Goal: Communication & Community: Answer question/provide support

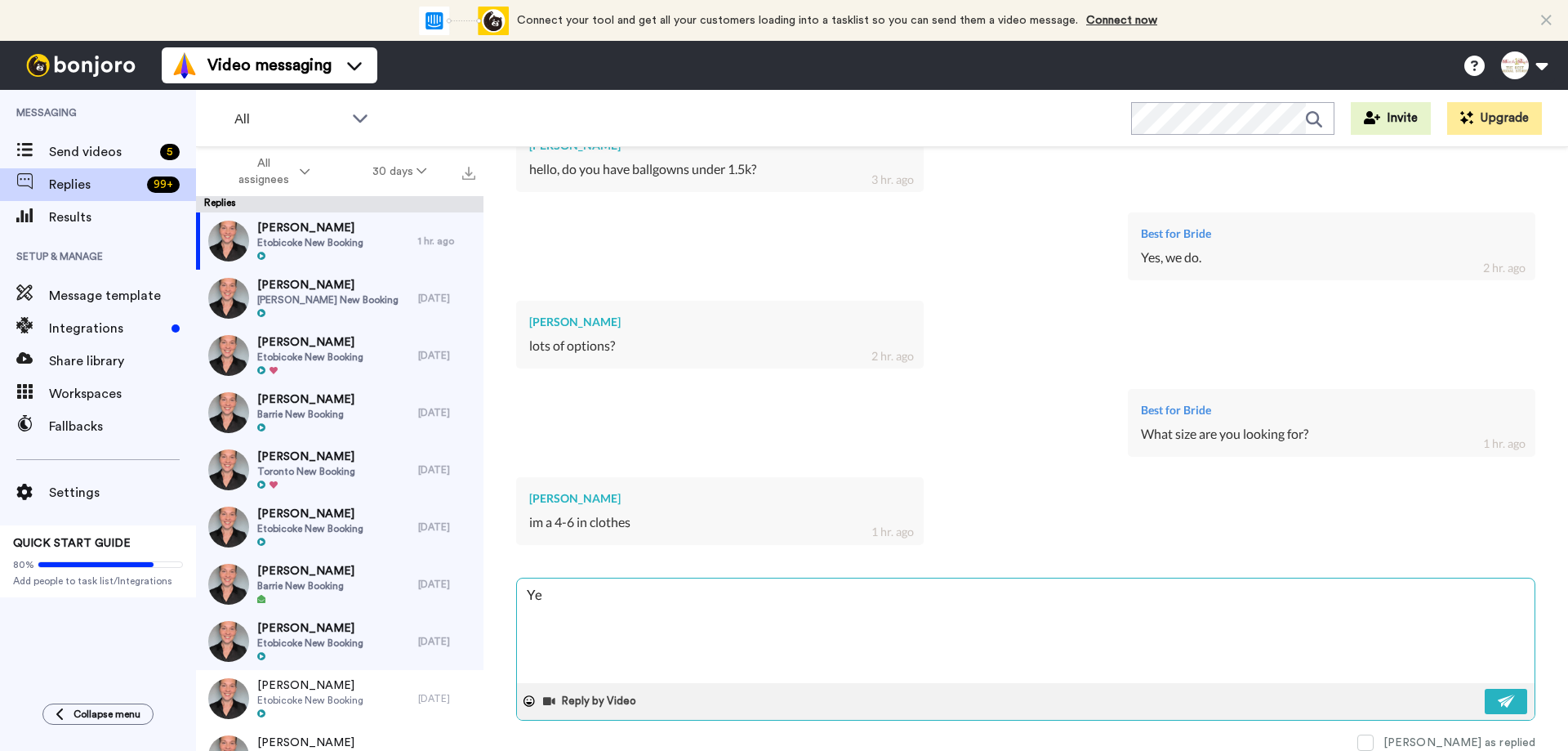
type textarea "Yes"
type textarea "x"
type textarea "Yes,"
type textarea "x"
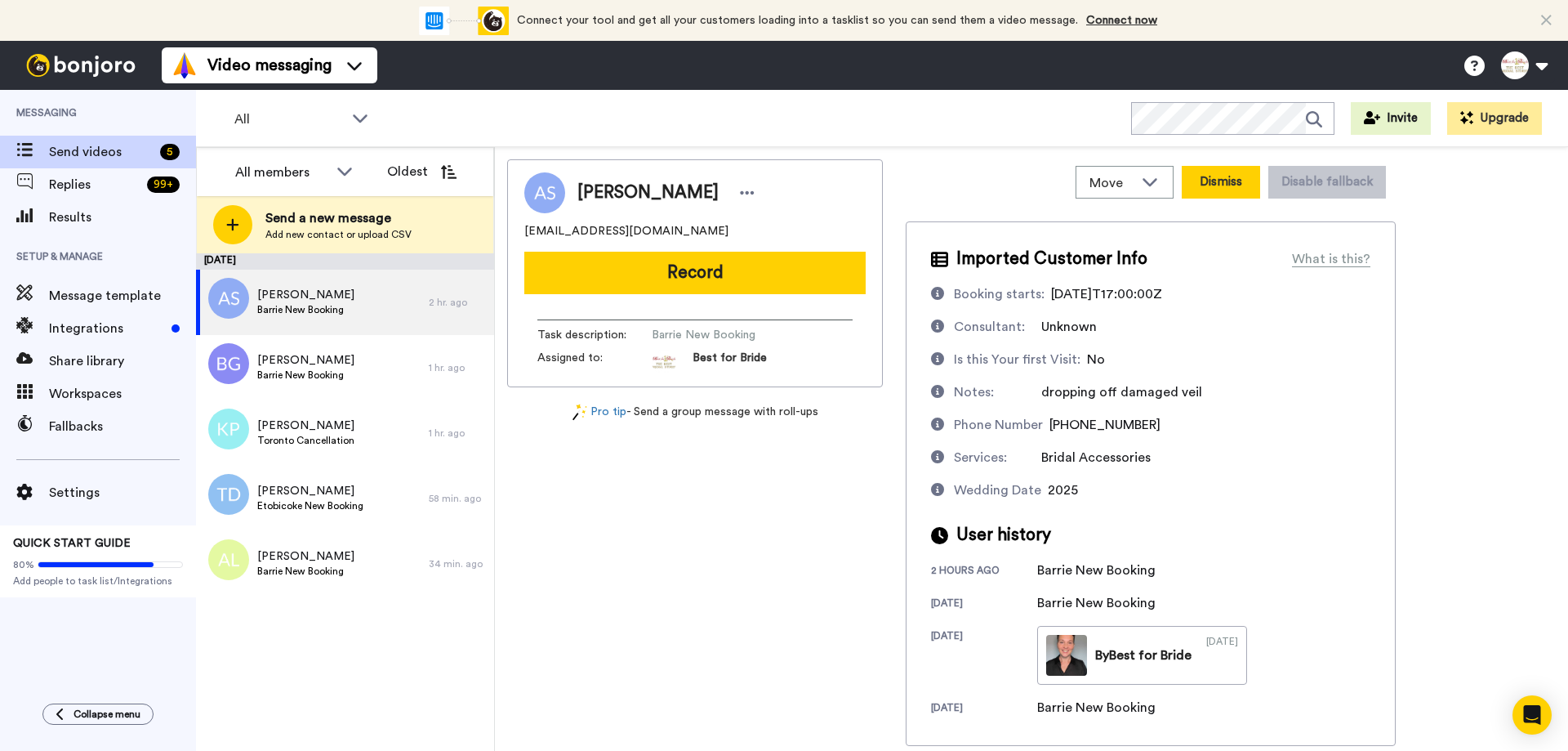
click at [1211, 189] on button "Dismiss" at bounding box center [1221, 181] width 79 height 33
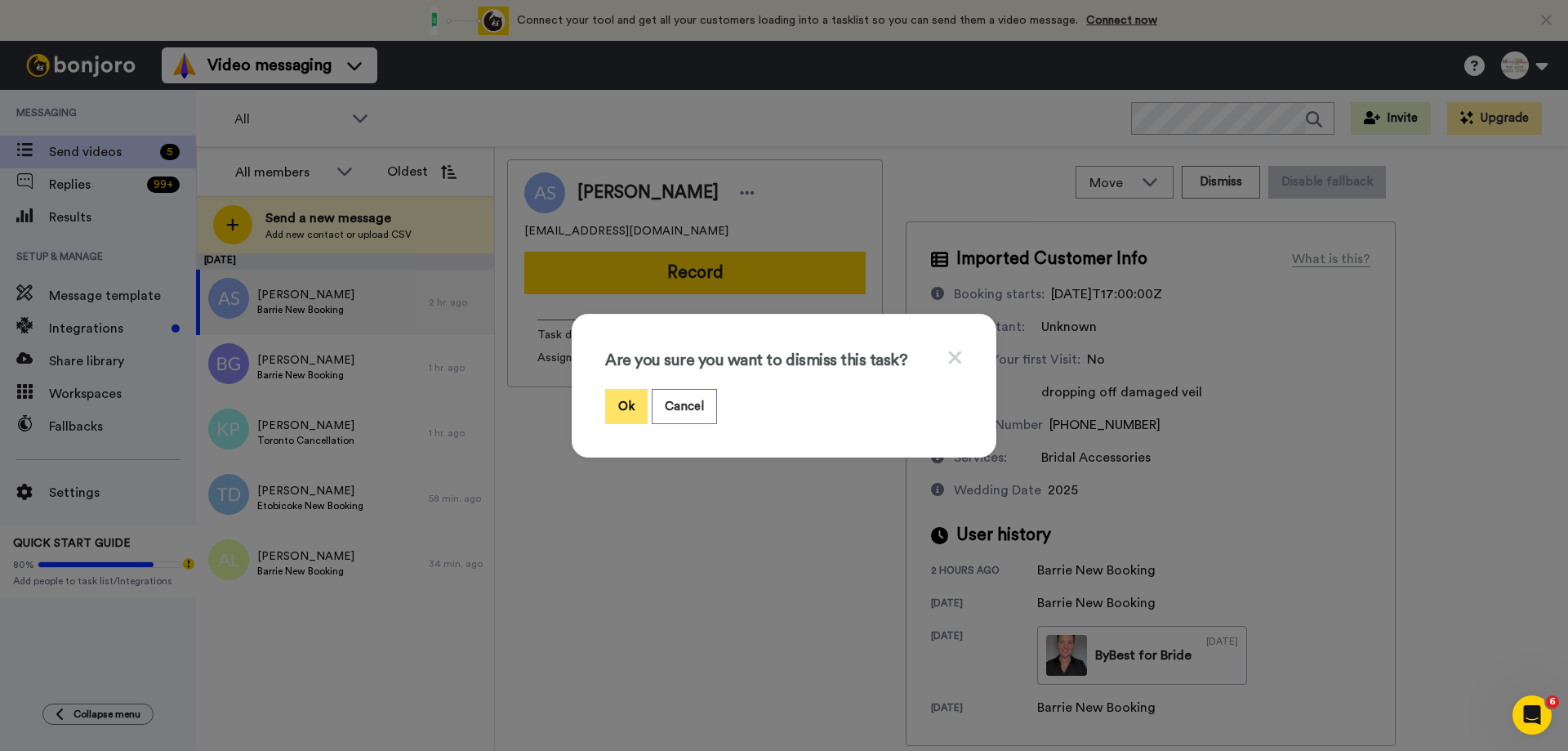
click at [609, 409] on button "Ok" at bounding box center [627, 406] width 43 height 35
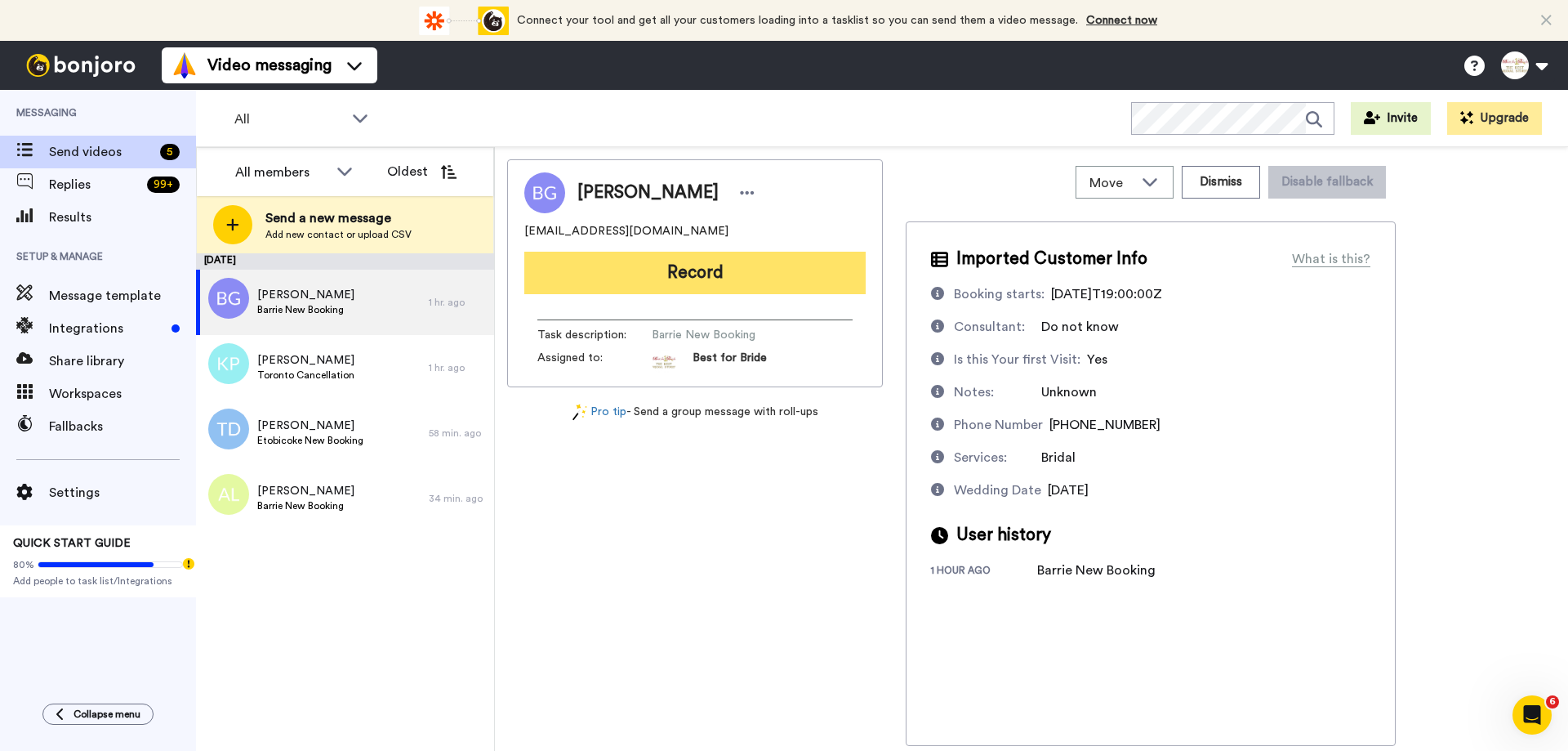
click at [752, 270] on button "Record" at bounding box center [695, 273] width 341 height 43
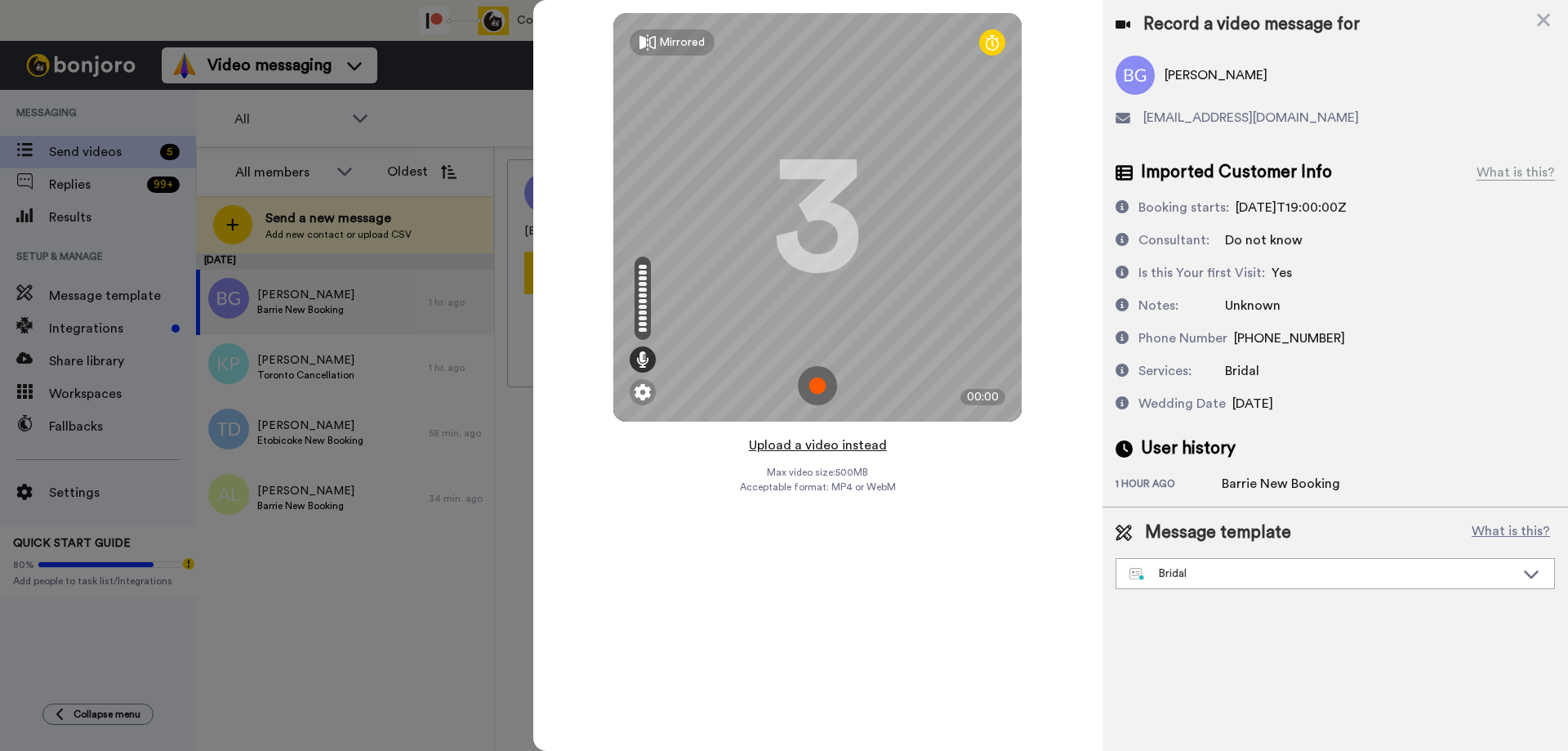
click at [780, 442] on button "Upload a video instead" at bounding box center [817, 445] width 148 height 21
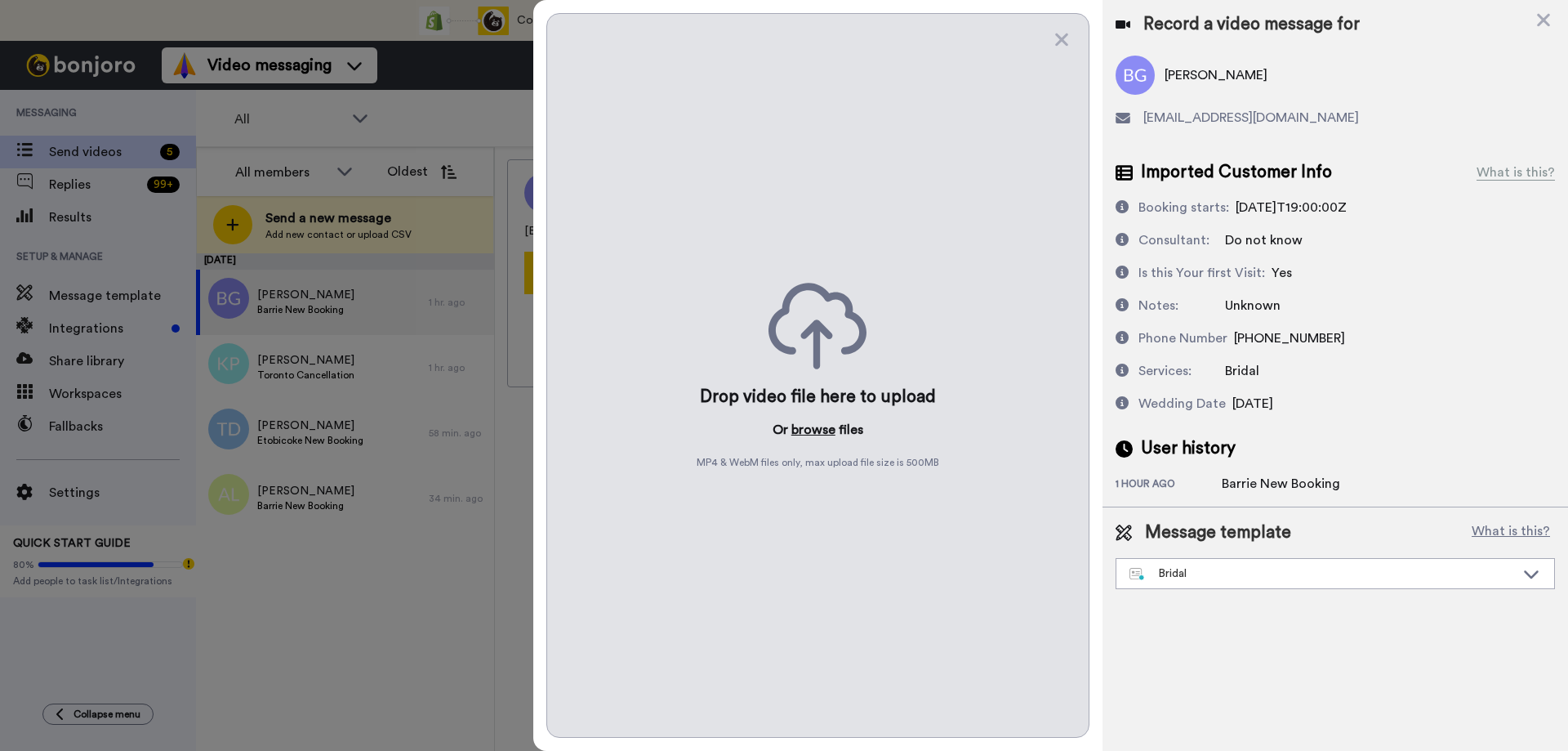
click at [817, 425] on button "browse" at bounding box center [813, 430] width 44 height 20
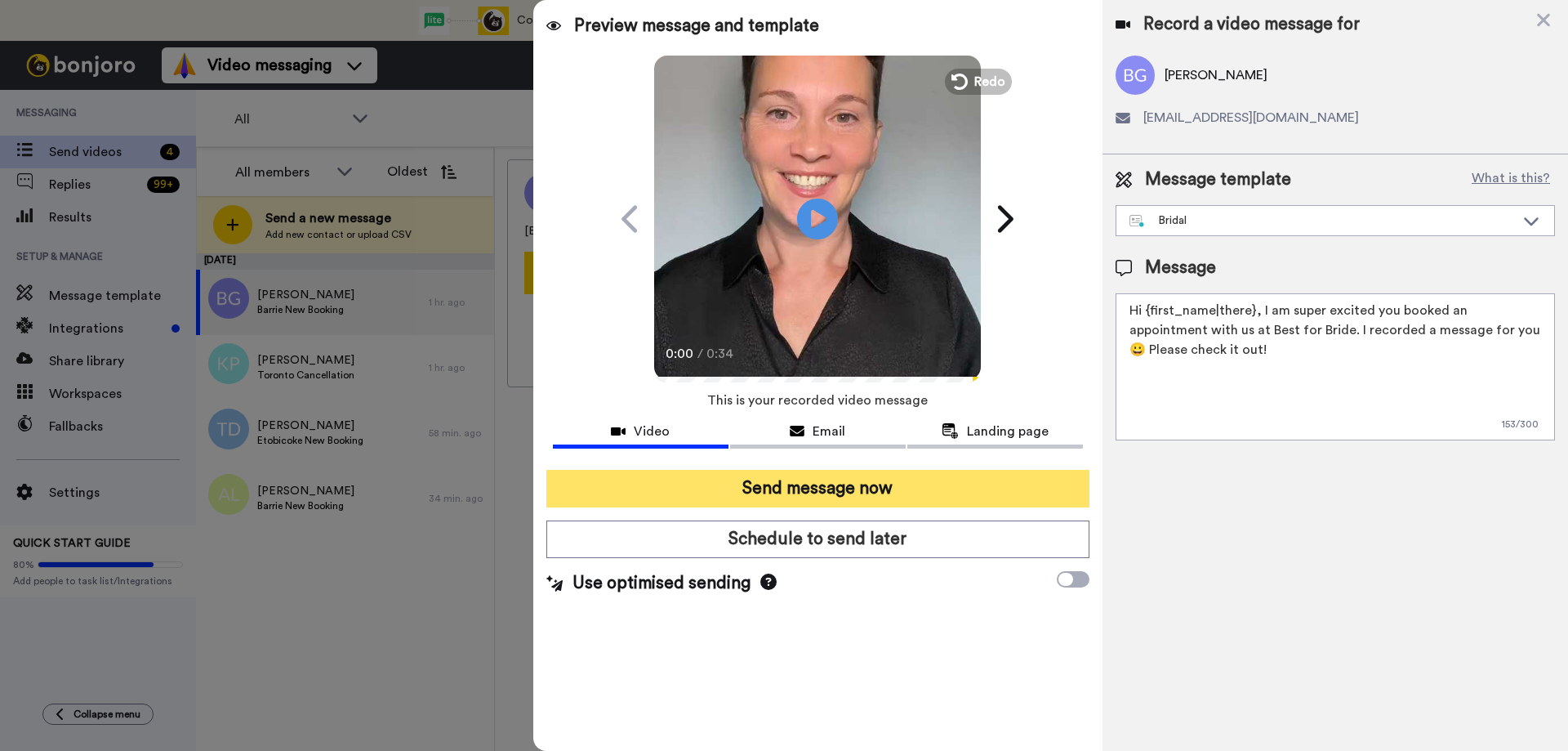
click at [834, 487] on button "Send message now" at bounding box center [818, 488] width 544 height 38
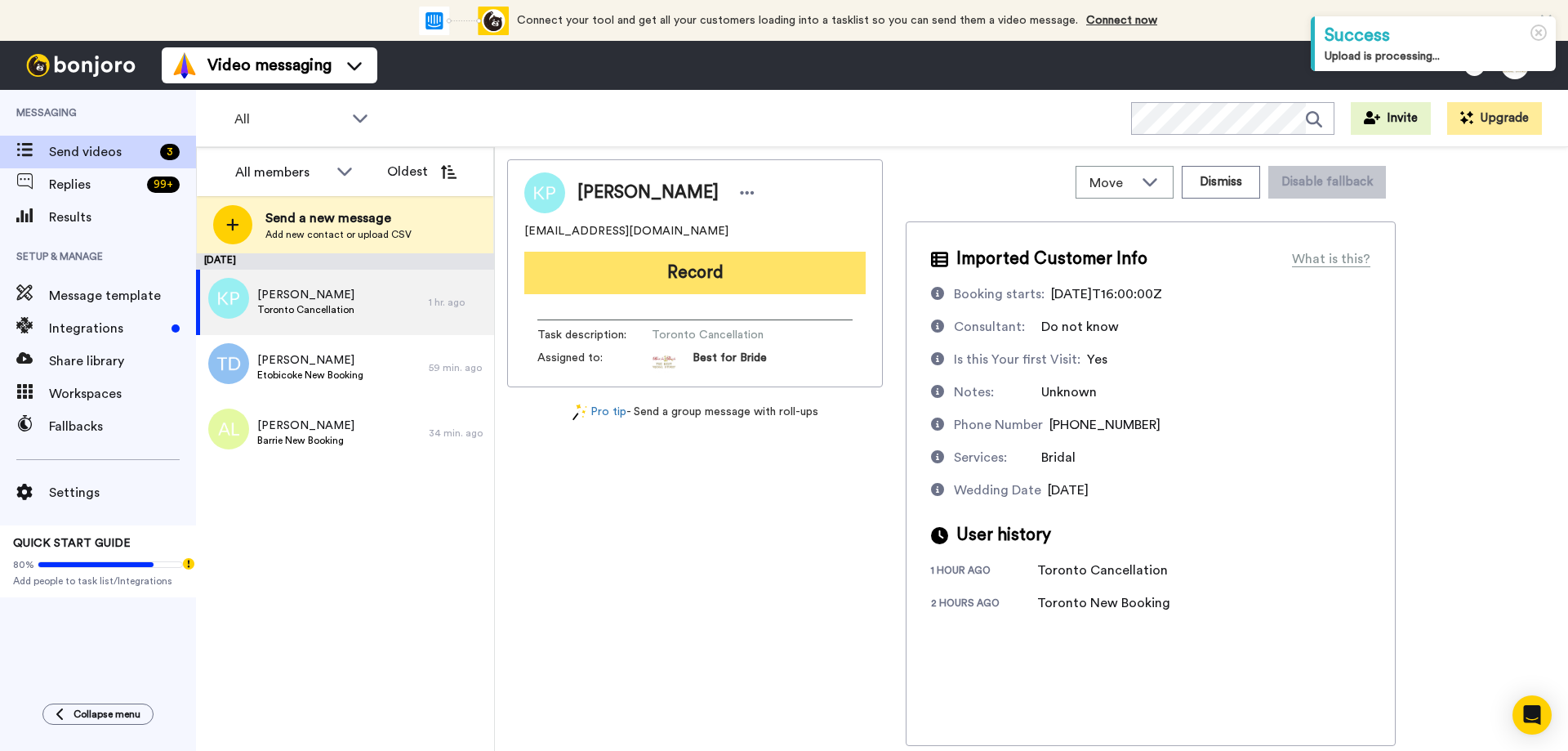
click at [730, 279] on button "Record" at bounding box center [695, 273] width 341 height 43
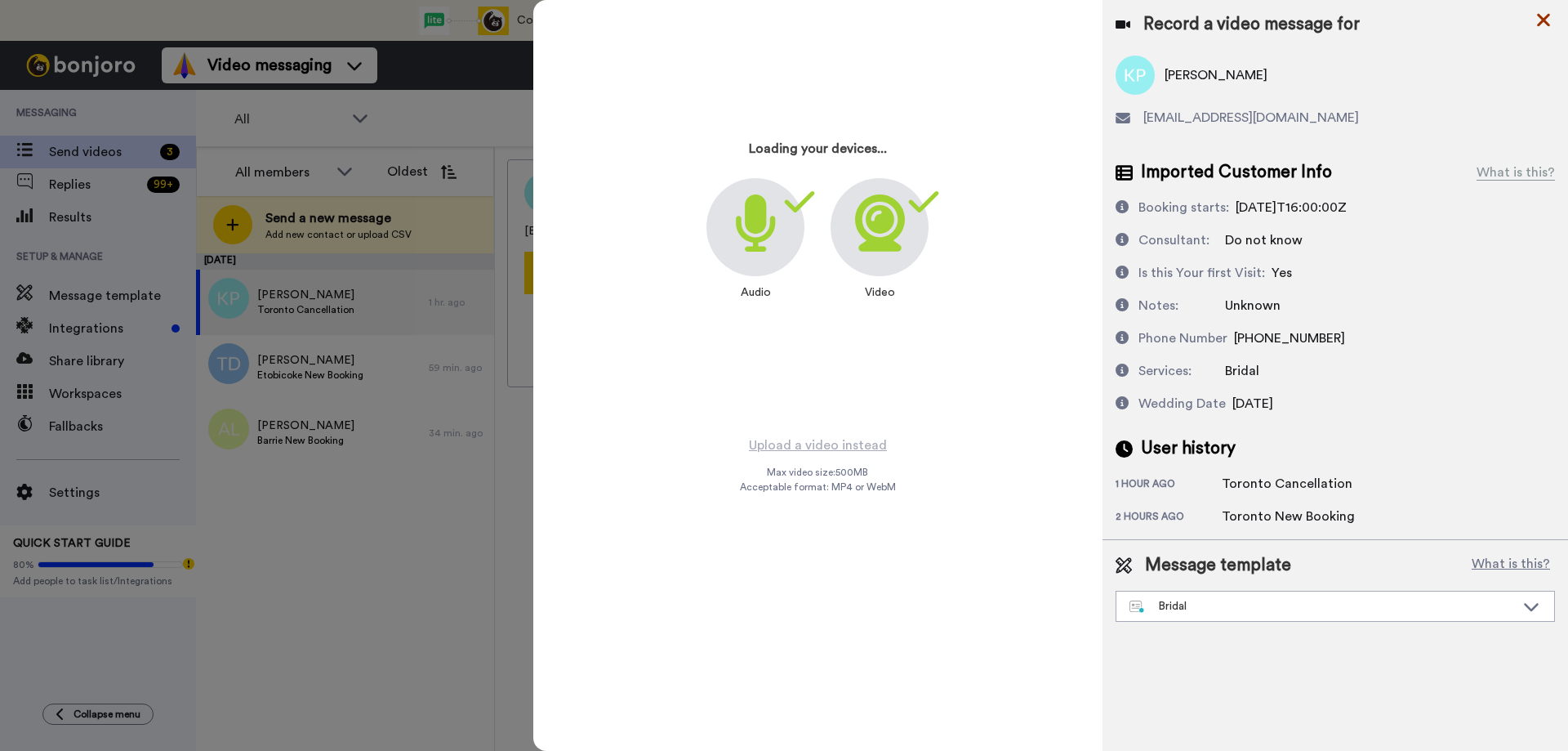
click at [1545, 18] on icon at bounding box center [1543, 21] width 13 height 13
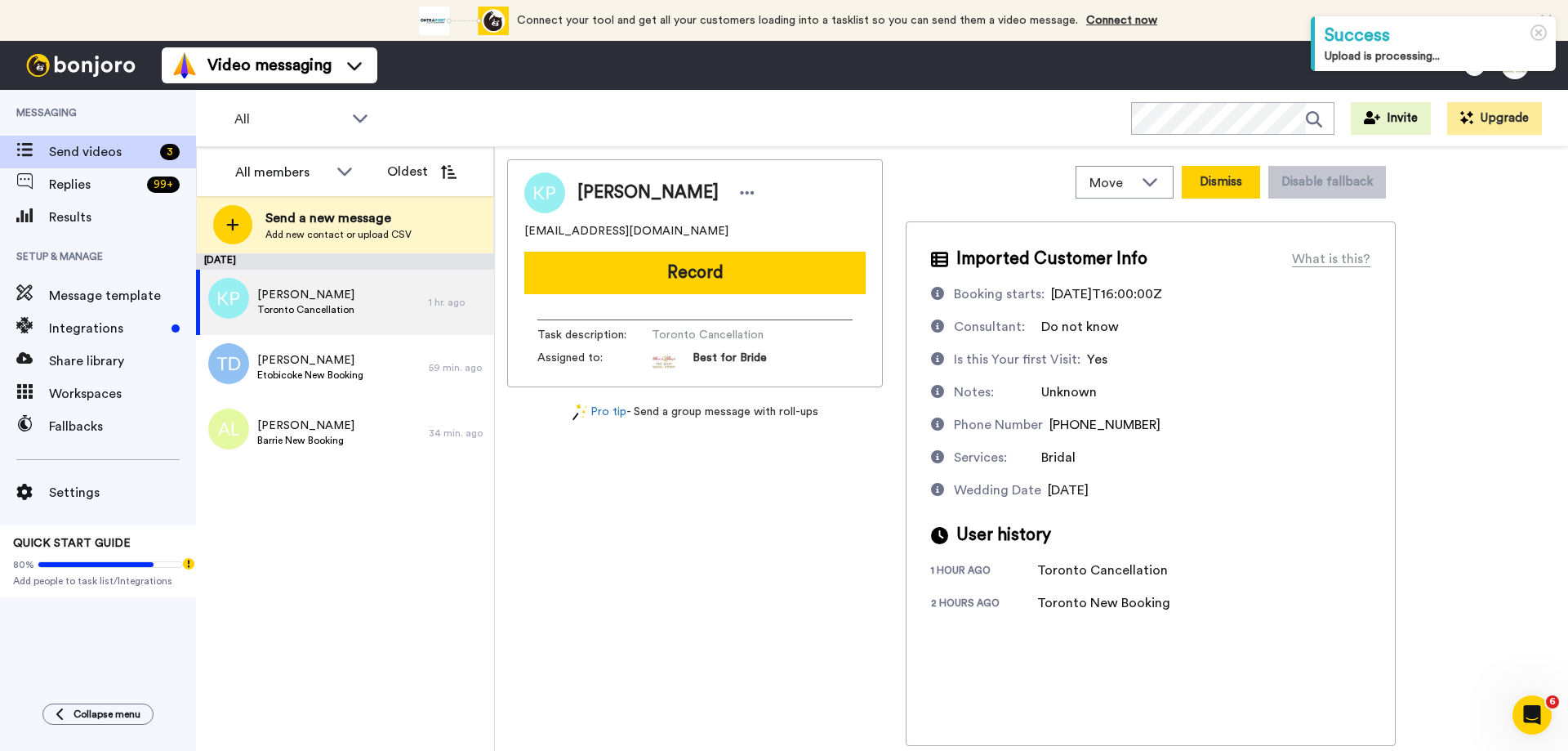
click at [1233, 180] on button "Dismiss" at bounding box center [1221, 181] width 79 height 33
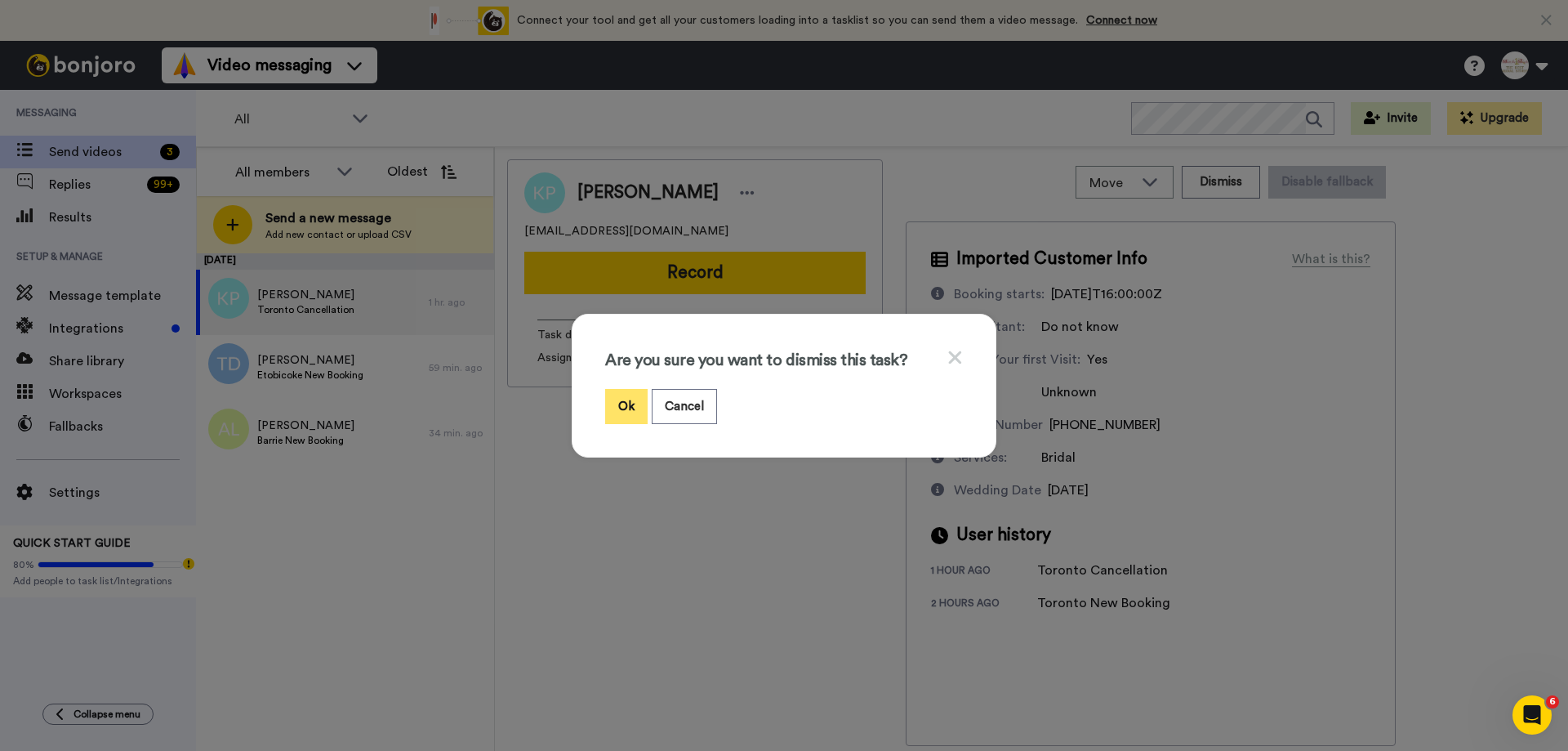
click at [623, 402] on button "Ok" at bounding box center [627, 406] width 43 height 35
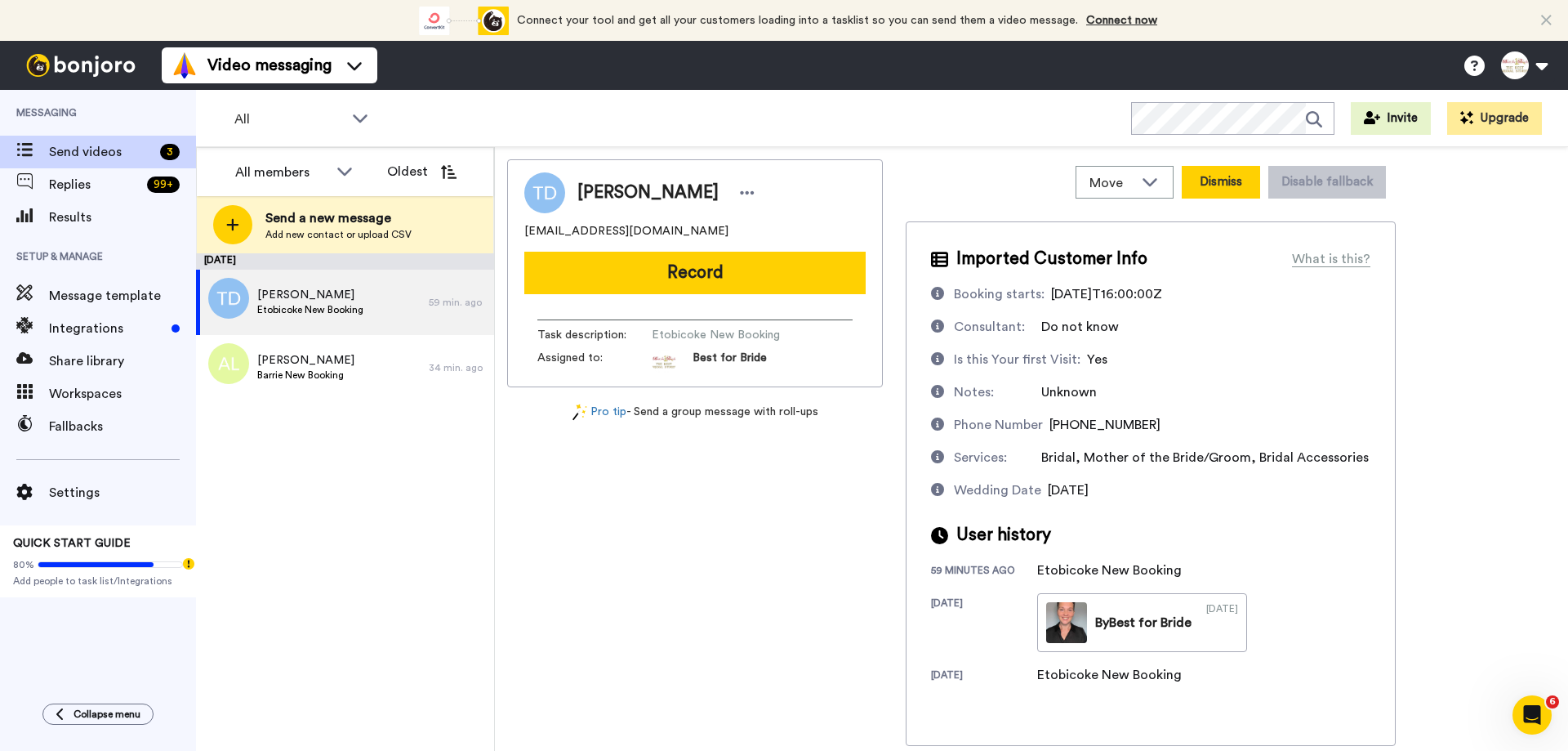
click at [1244, 185] on button "Dismiss" at bounding box center [1221, 181] width 79 height 33
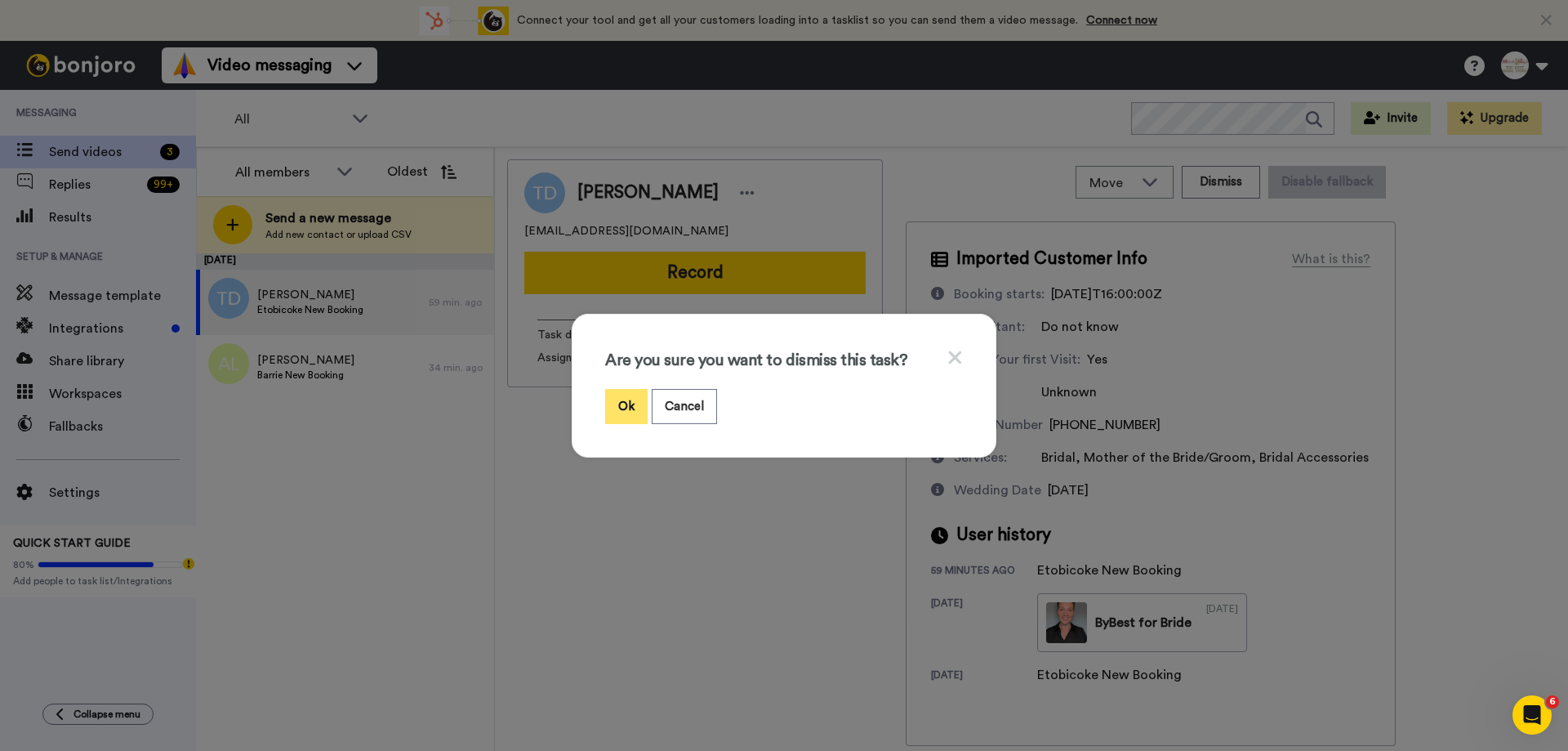
click at [614, 409] on button "Ok" at bounding box center [627, 406] width 43 height 35
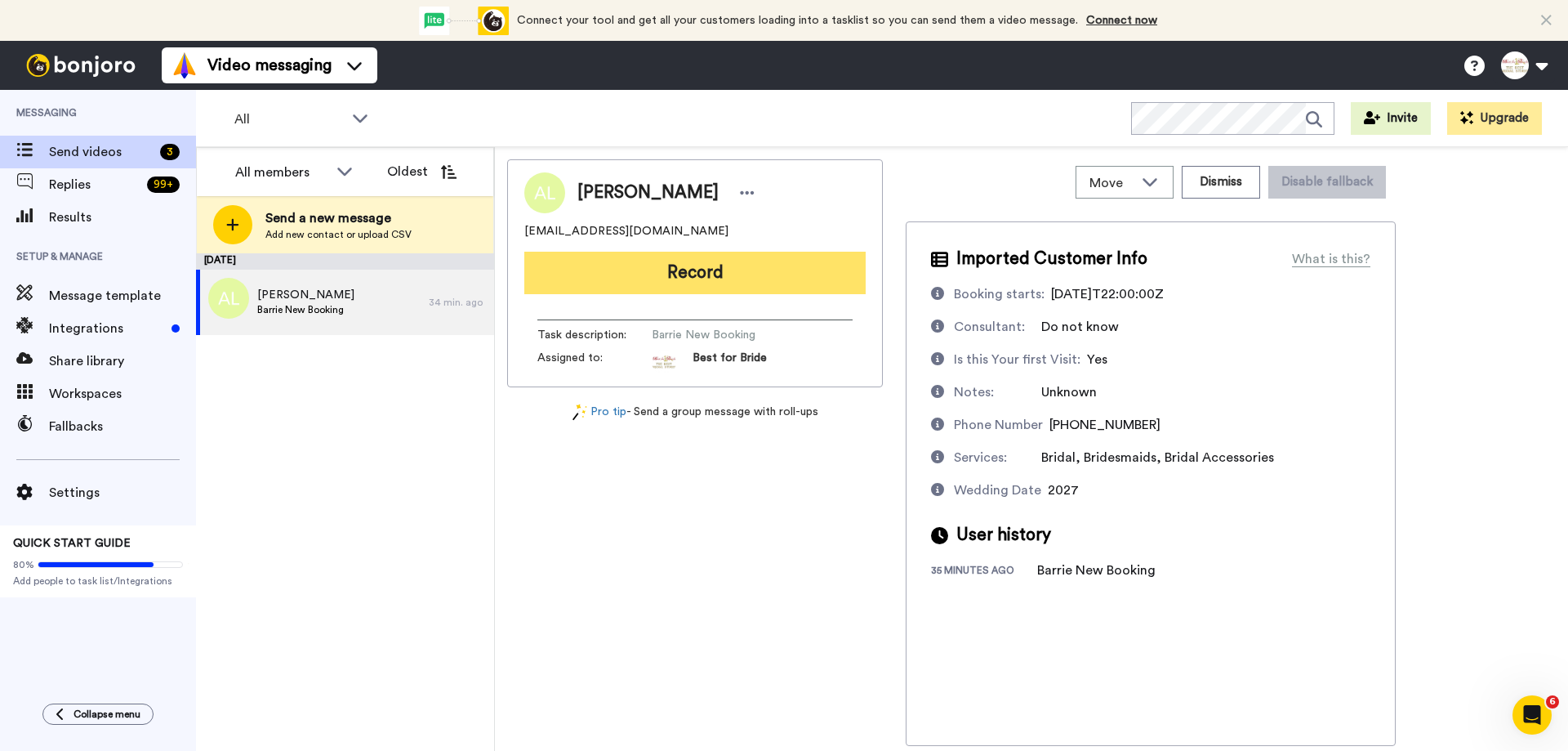
click at [679, 286] on button "Record" at bounding box center [695, 273] width 341 height 43
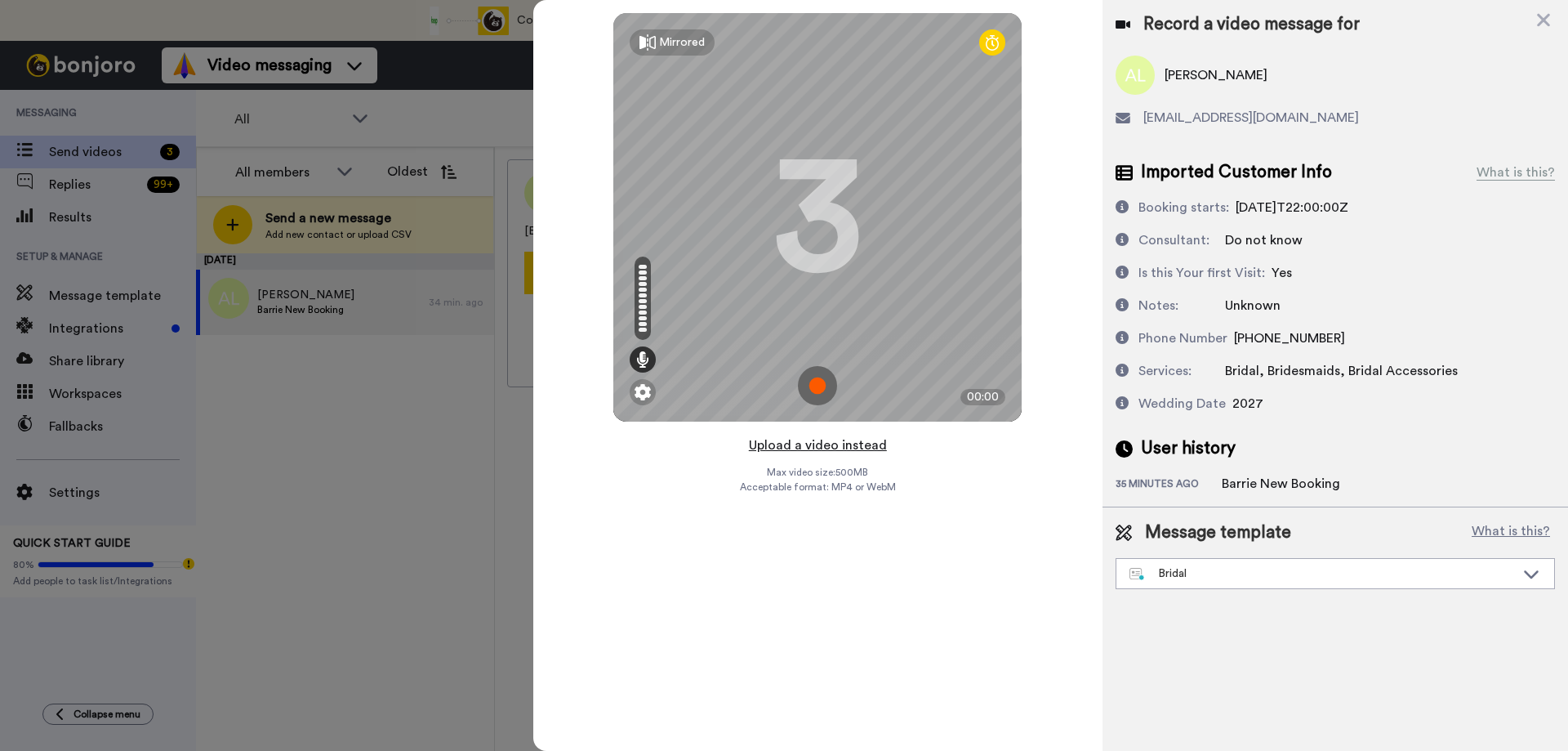
click at [834, 442] on button "Upload a video instead" at bounding box center [817, 445] width 148 height 21
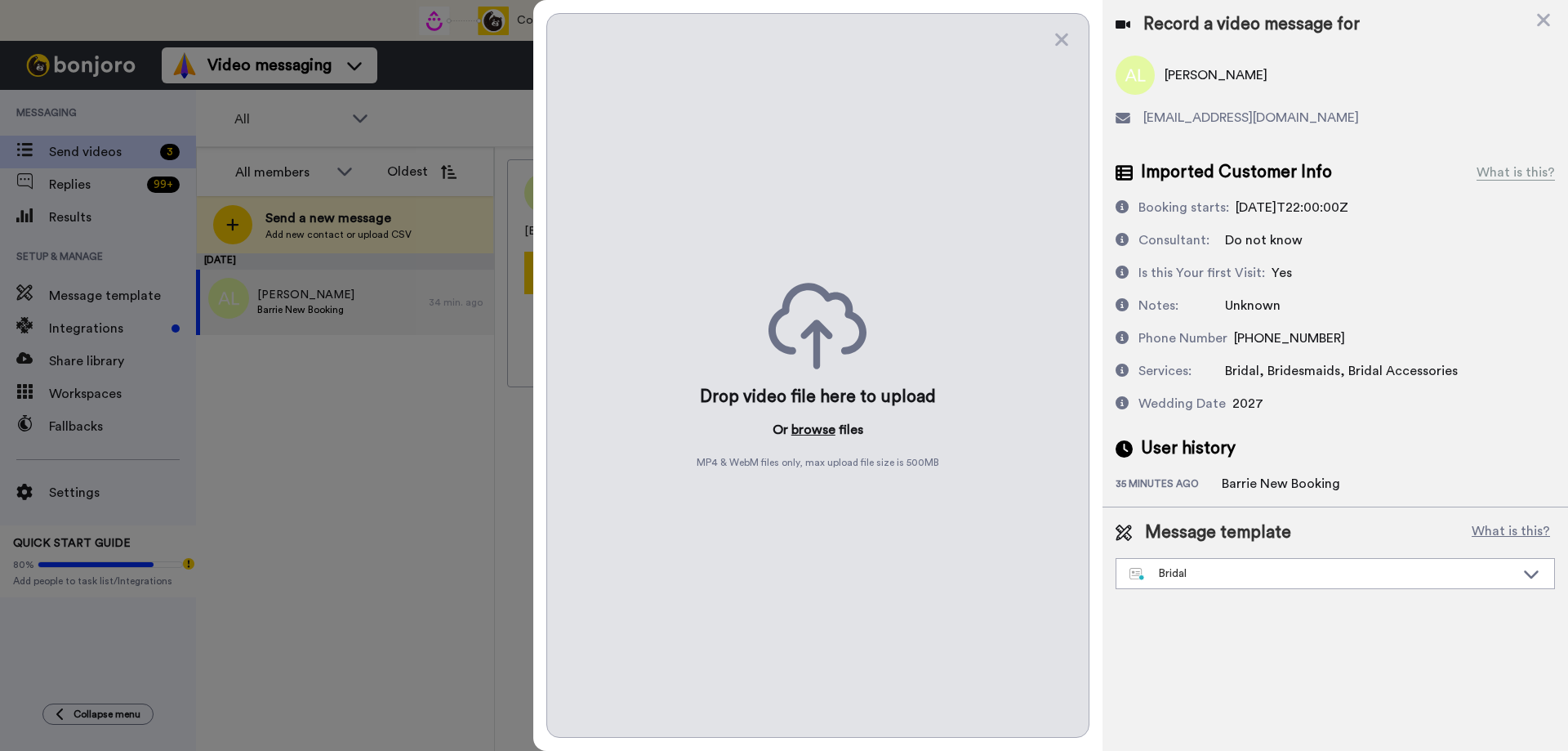
click at [818, 432] on button "browse" at bounding box center [813, 430] width 44 height 20
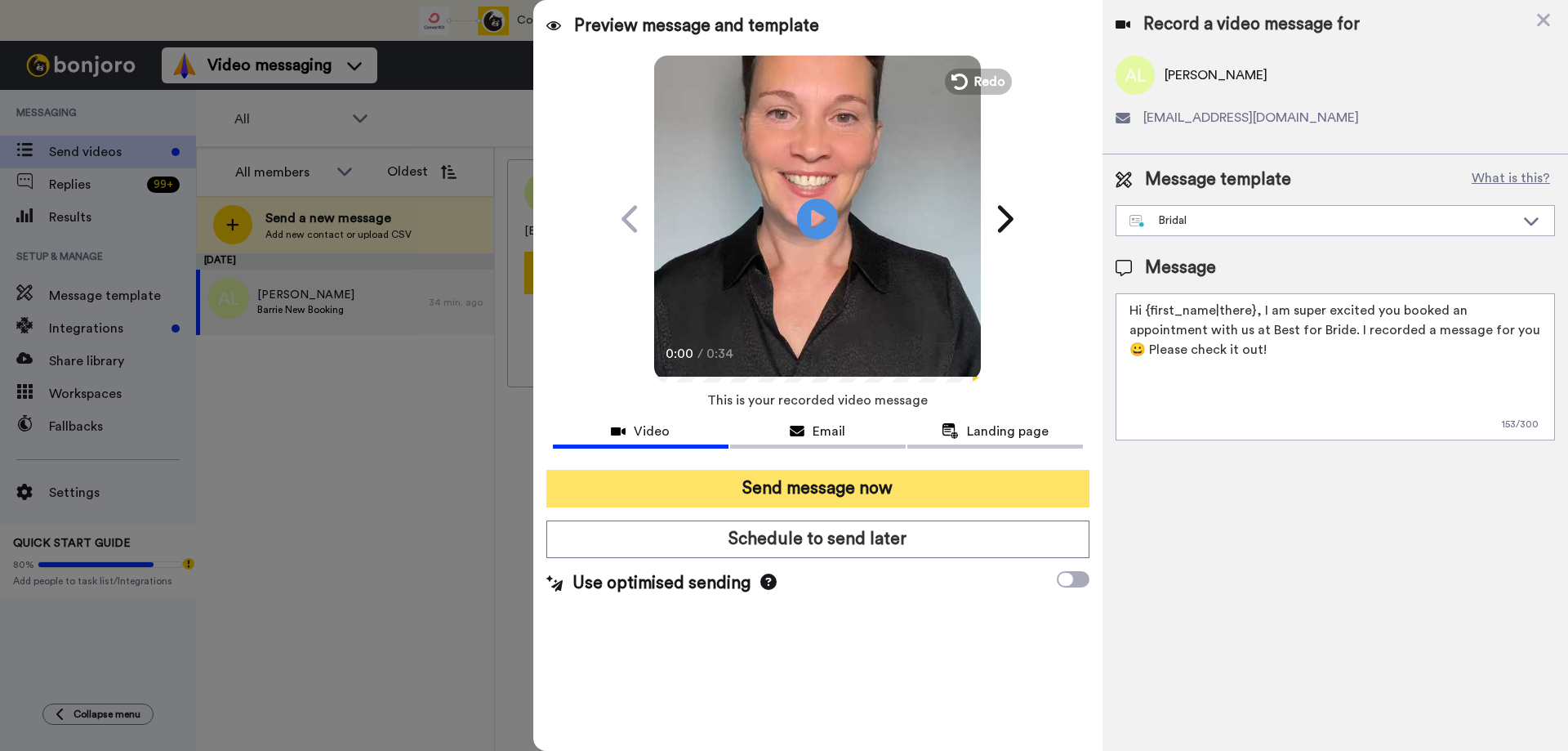
click at [760, 484] on button "Send message now" at bounding box center [818, 488] width 544 height 38
